Goal: Find specific page/section: Find specific page/section

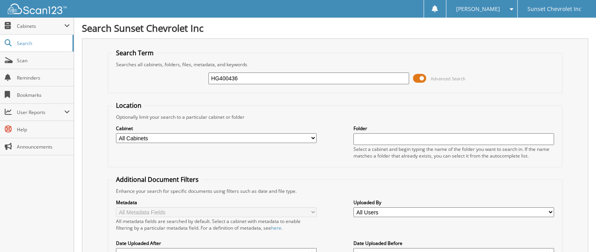
type input "HG400436"
drag, startPoint x: 248, startPoint y: 77, endPoint x: 125, endPoint y: 78, distance: 123.8
click at [125, 78] on div "HG400436 Advanced Search" at bounding box center [335, 78] width 446 height 21
type input "660495"
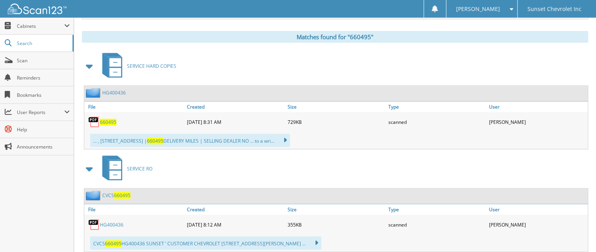
scroll to position [313, 0]
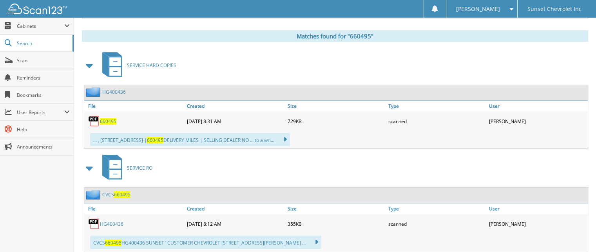
click at [103, 118] on span "660495" at bounding box center [108, 121] width 16 height 7
